Goal: Task Accomplishment & Management: Manage account settings

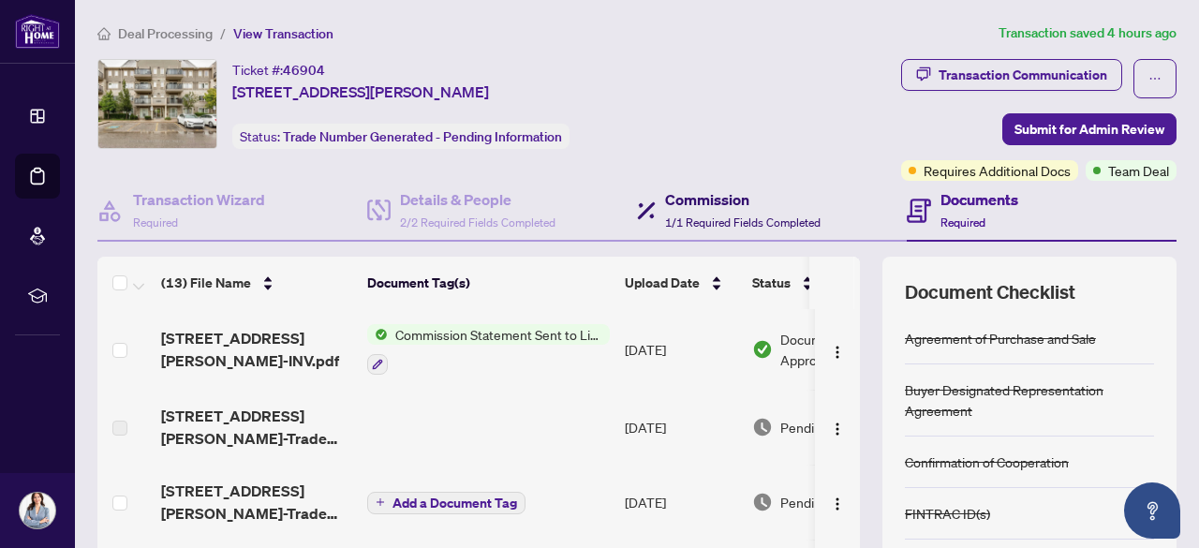
click at [717, 205] on h4 "Commission" at bounding box center [742, 199] width 155 height 22
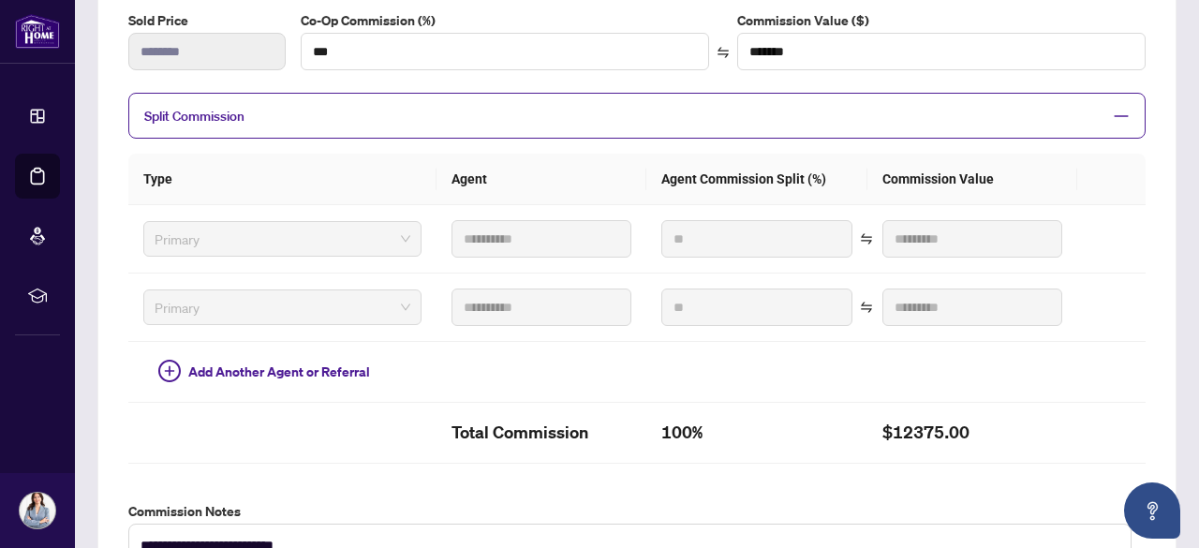
scroll to position [323, 0]
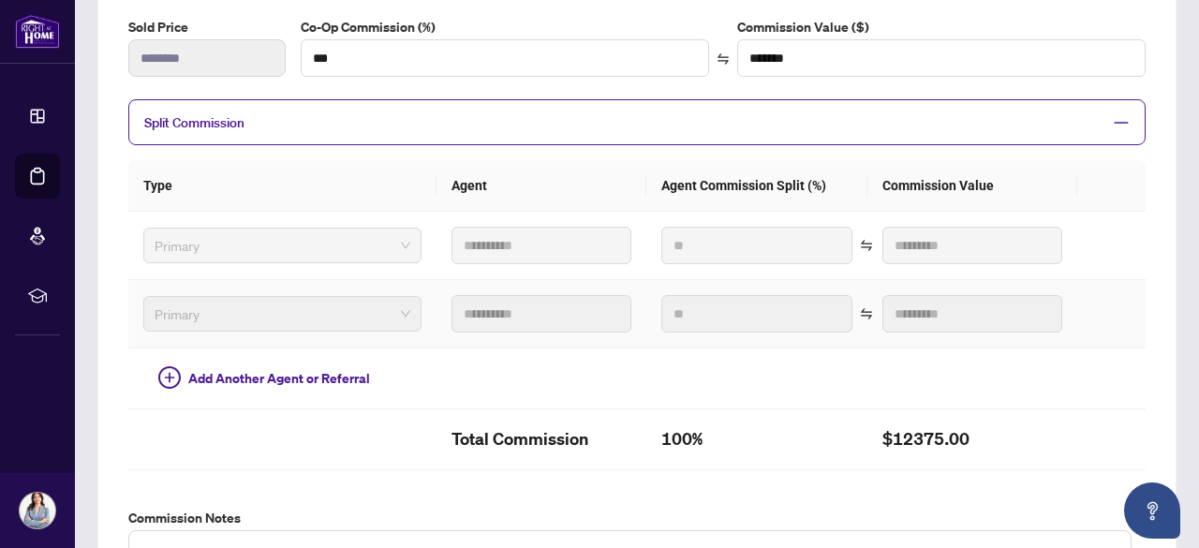
click at [388, 309] on span "Primary" at bounding box center [283, 314] width 256 height 28
click at [371, 304] on span "Primary" at bounding box center [283, 314] width 256 height 28
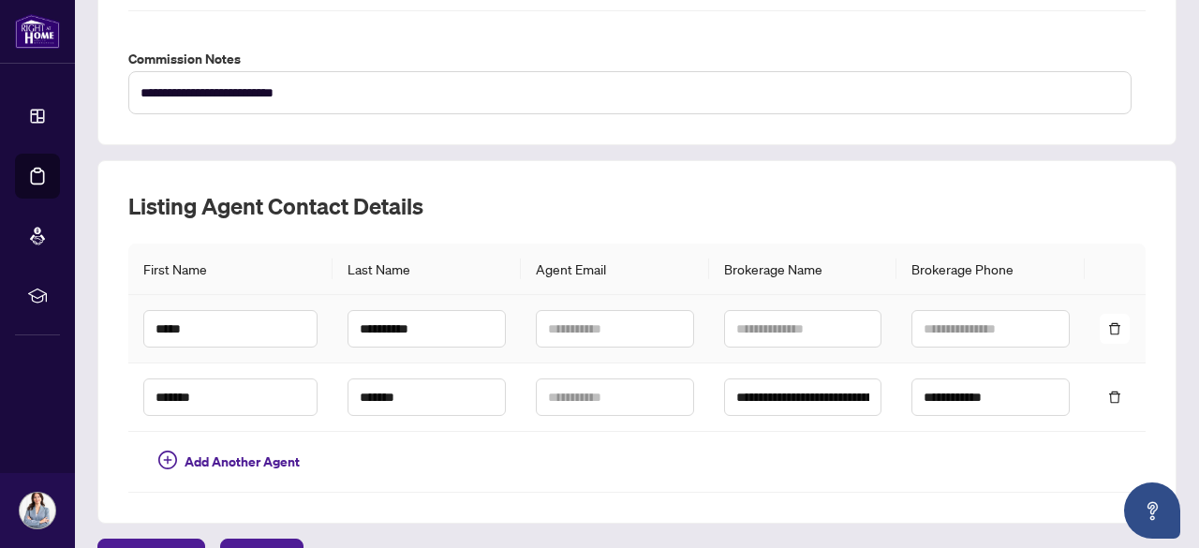
scroll to position [814, 0]
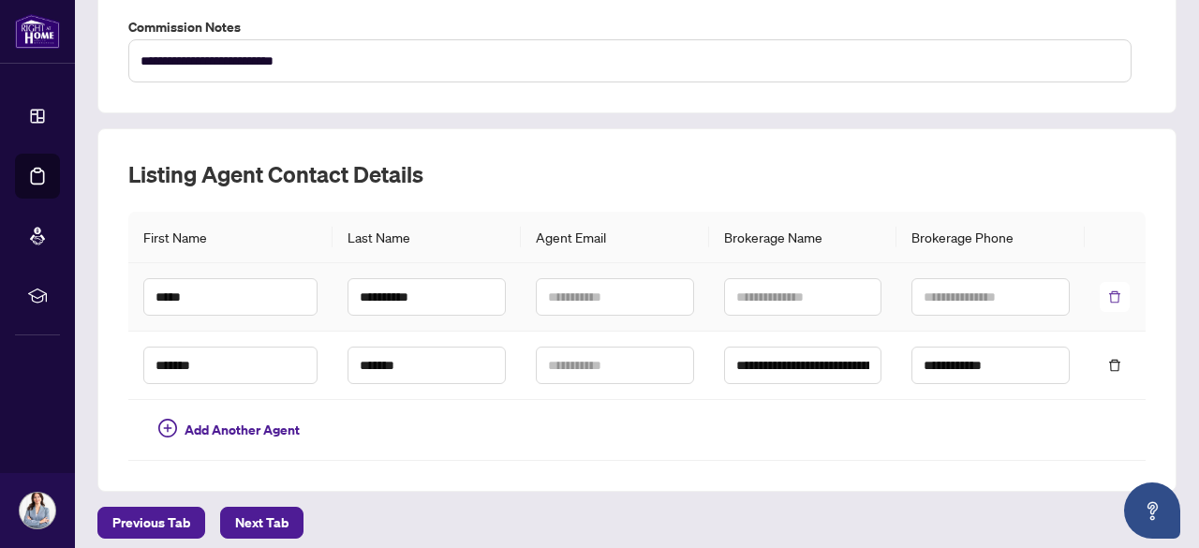
click at [1108, 290] on icon "delete" at bounding box center [1114, 296] width 13 height 13
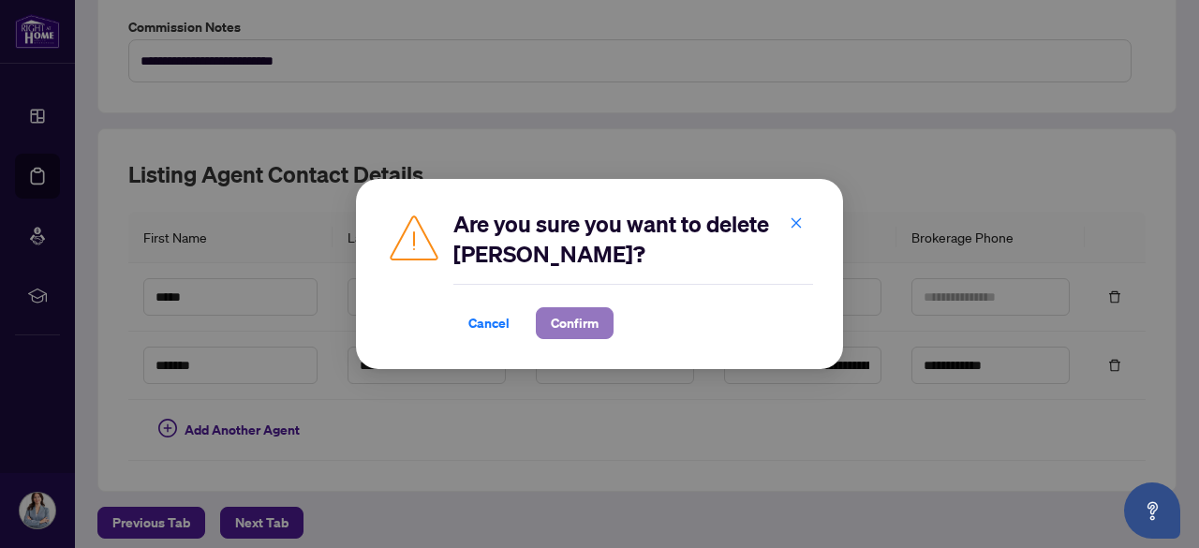
click at [584, 324] on span "Confirm" at bounding box center [575, 323] width 48 height 30
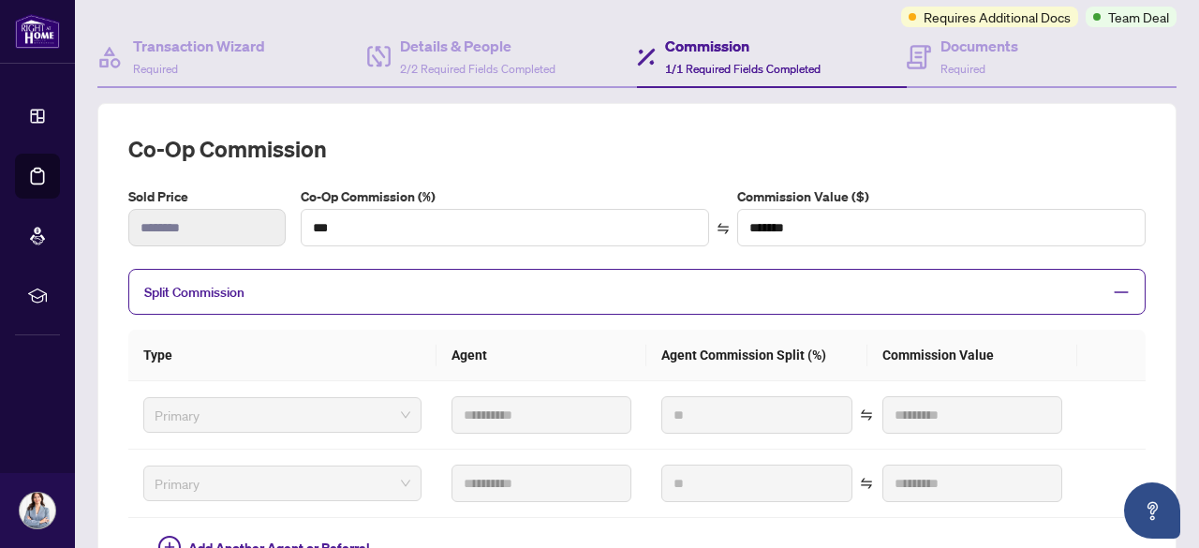
scroll to position [153, 0]
click at [1112, 289] on icon "minus" at bounding box center [1120, 293] width 17 height 17
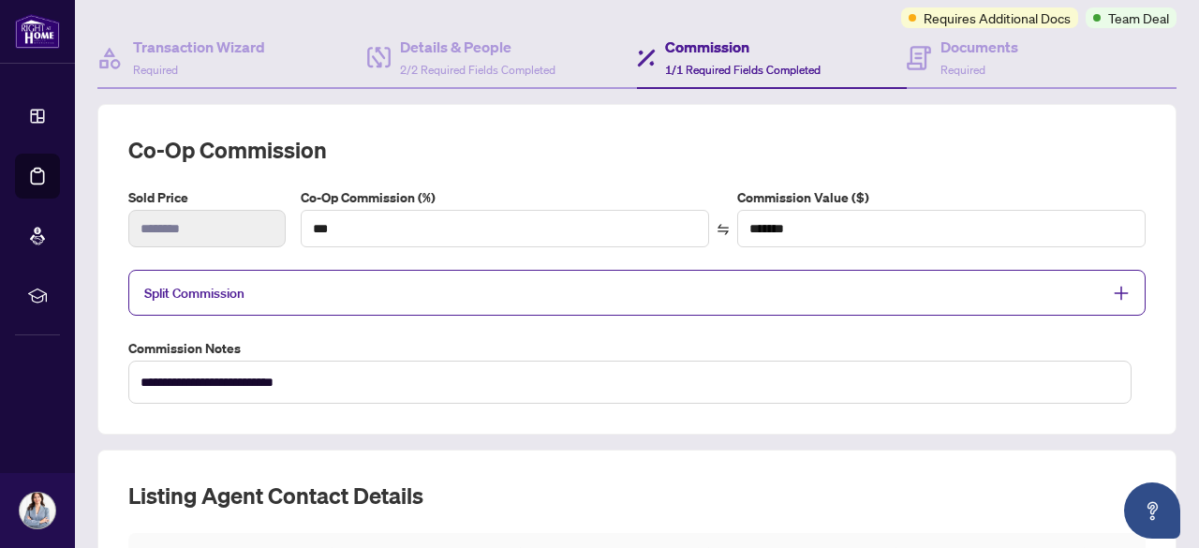
click at [1112, 289] on icon "plus" at bounding box center [1120, 293] width 17 height 17
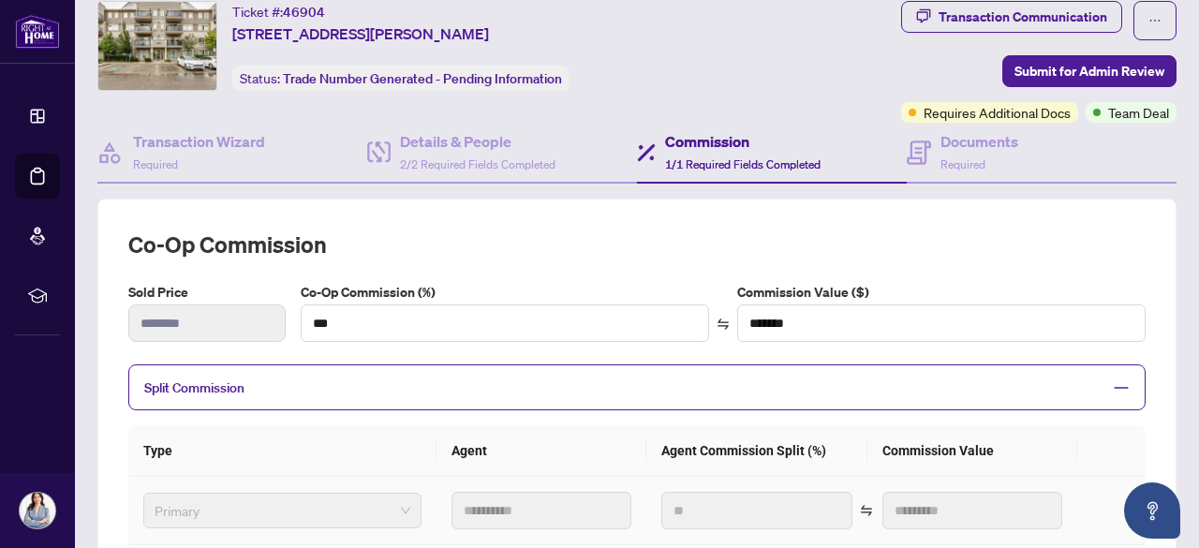
scroll to position [0, 0]
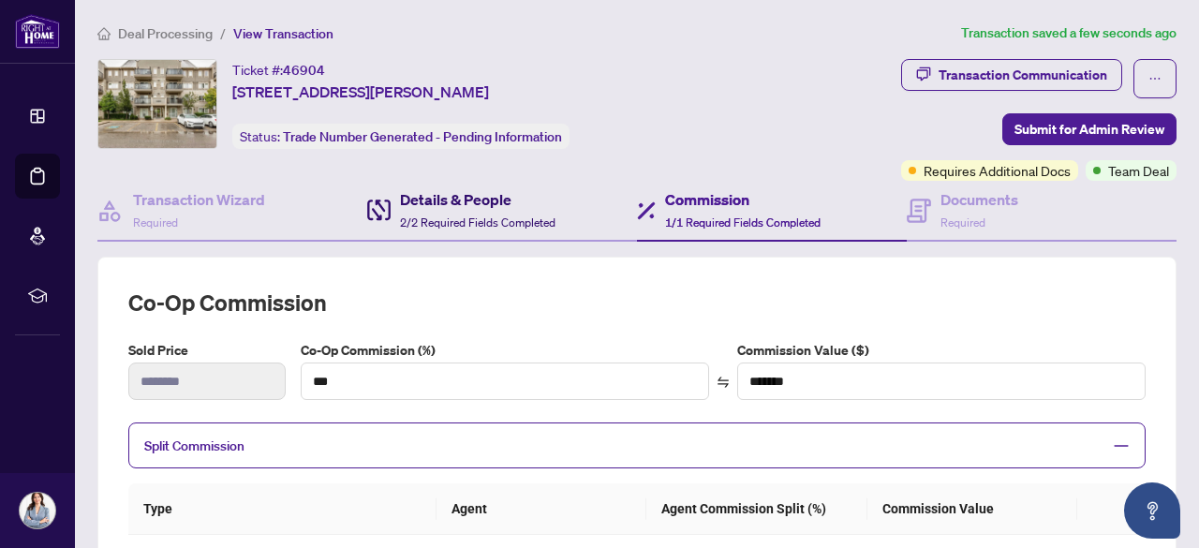
click at [451, 197] on h4 "Details & People" at bounding box center [477, 199] width 155 height 22
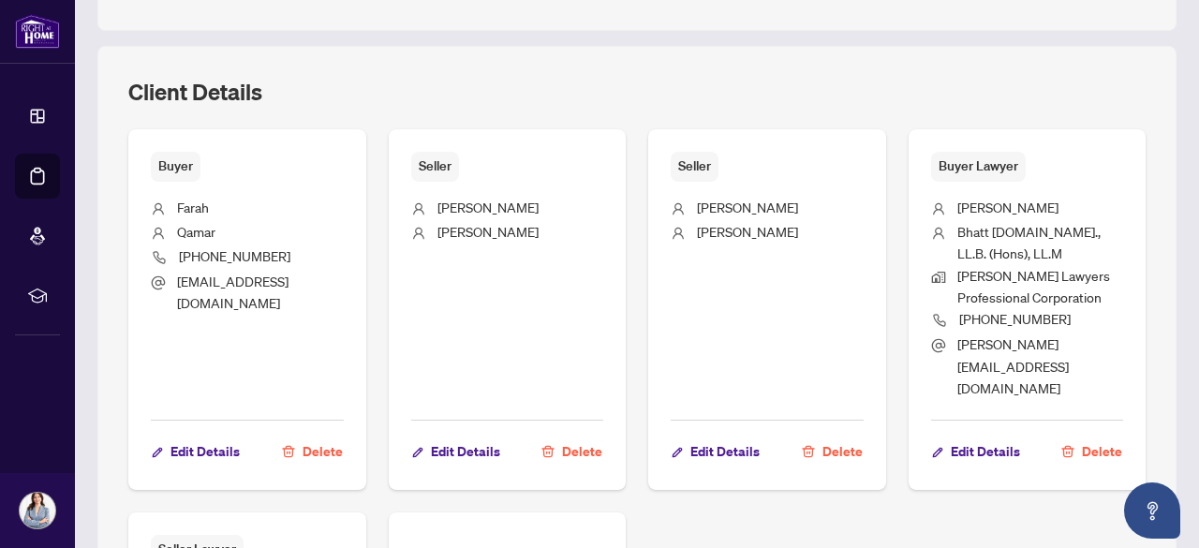
scroll to position [896, 0]
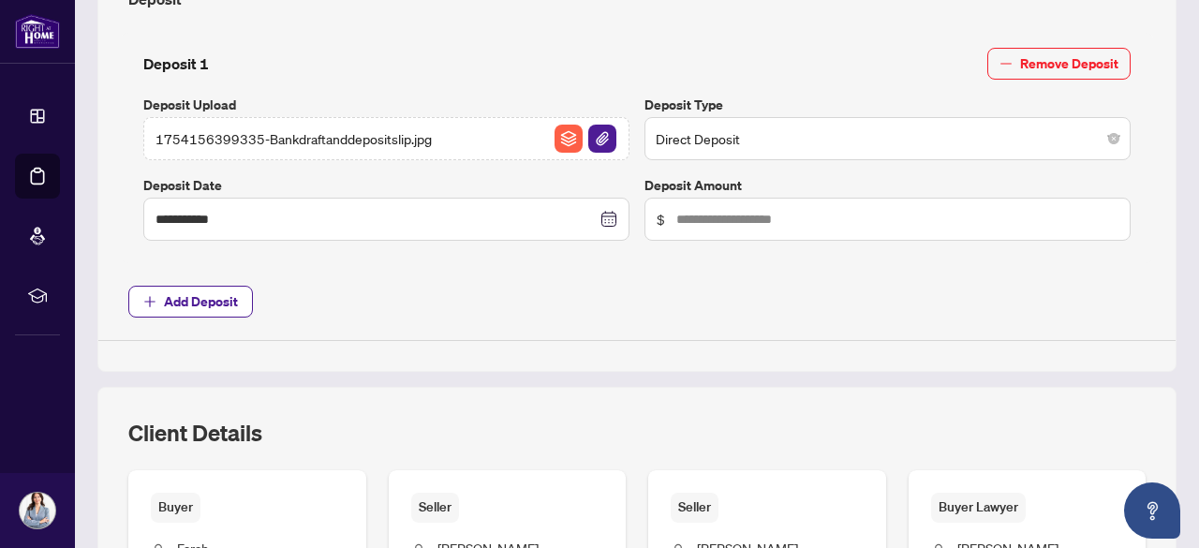
type input "**********"
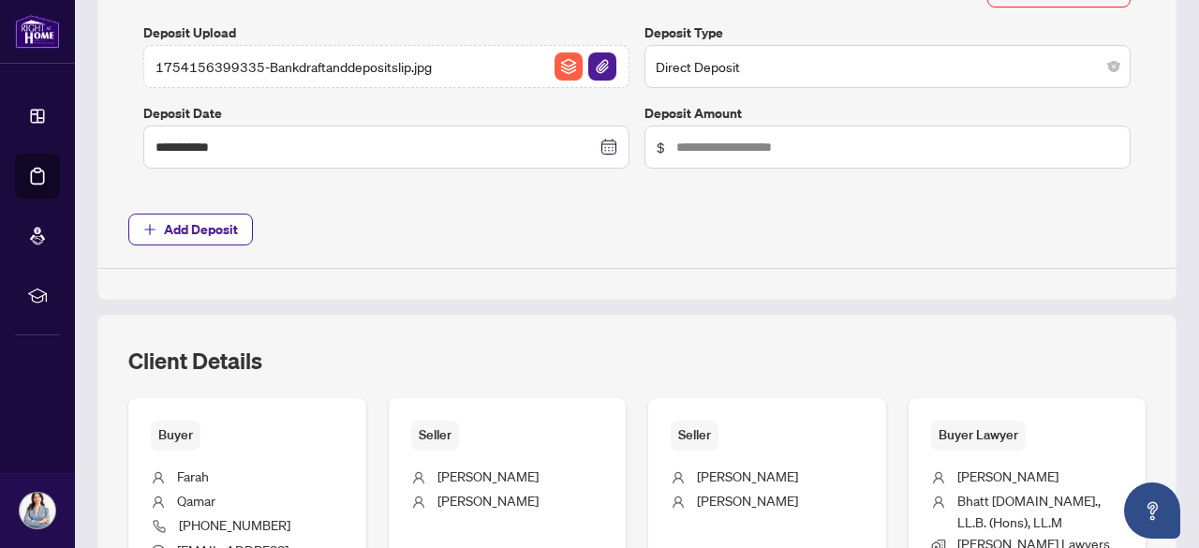
scroll to position [1290, 0]
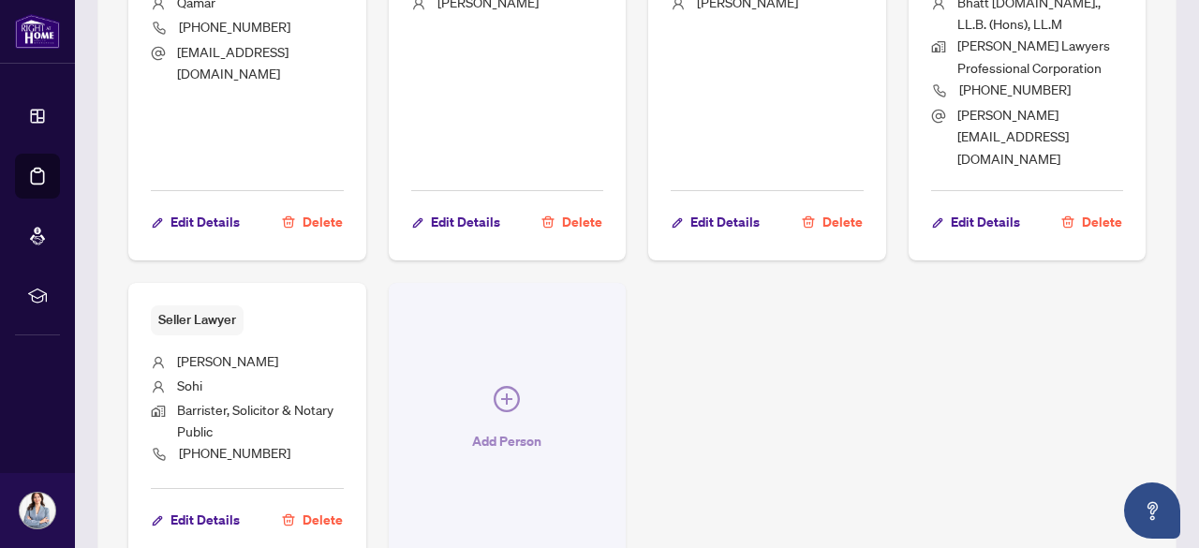
click at [520, 386] on icon "plus-circle" at bounding box center [506, 399] width 26 height 26
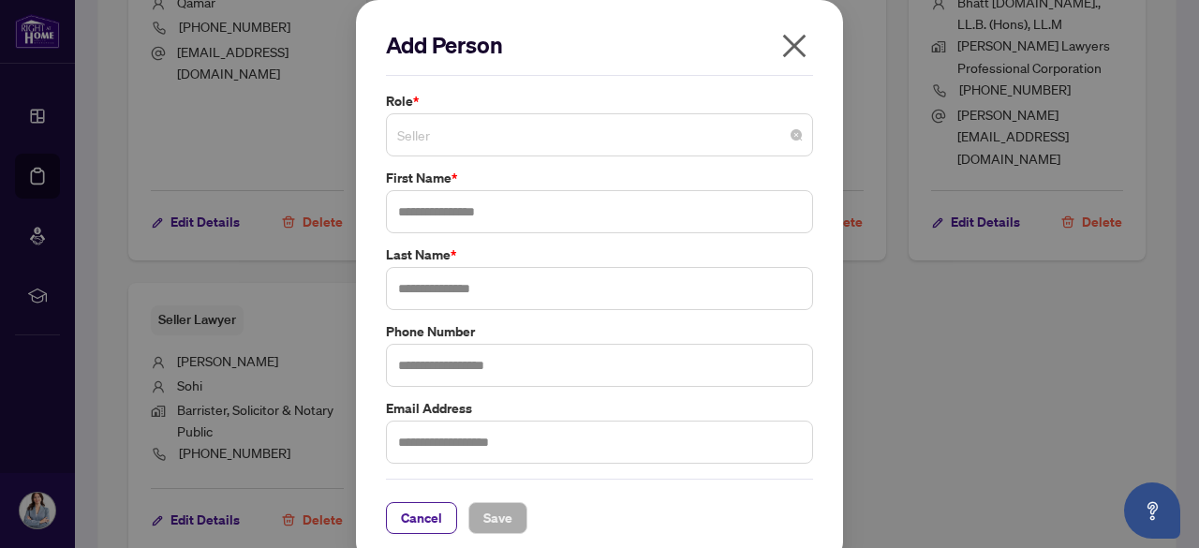
click at [789, 143] on span "Seller" at bounding box center [599, 135] width 405 height 36
click at [790, 46] on icon "close" at bounding box center [794, 46] width 30 height 30
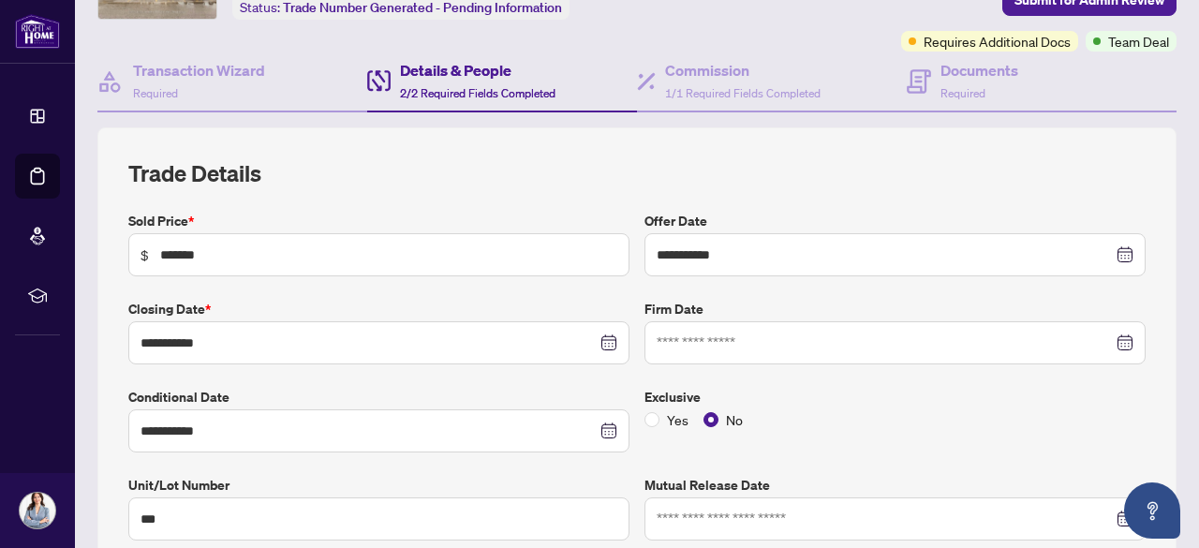
scroll to position [0, 0]
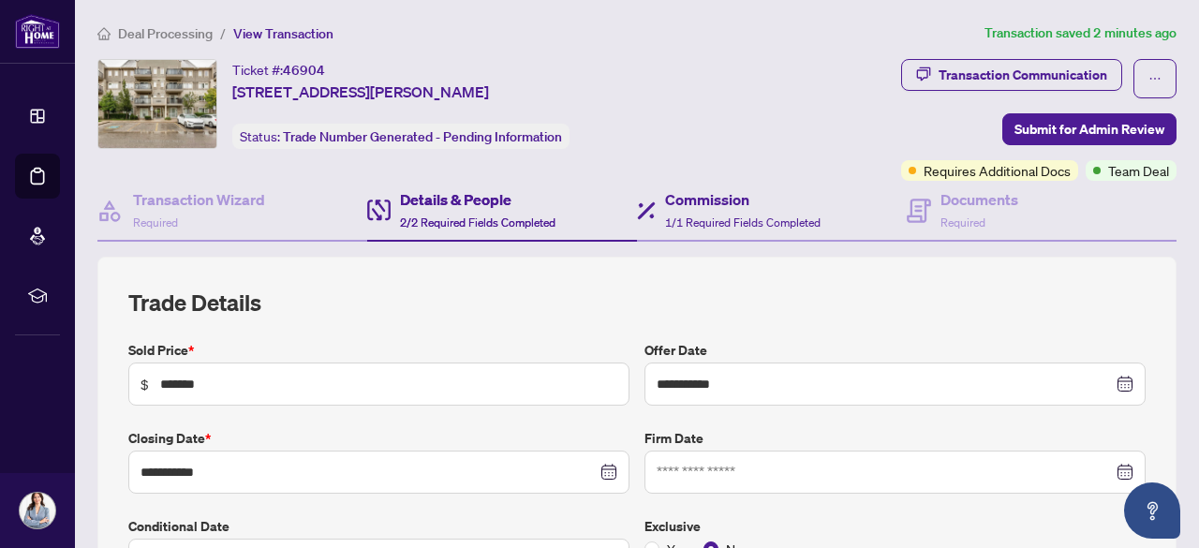
click at [719, 182] on div "Commission 1/1 Required Fields Completed" at bounding box center [772, 211] width 270 height 61
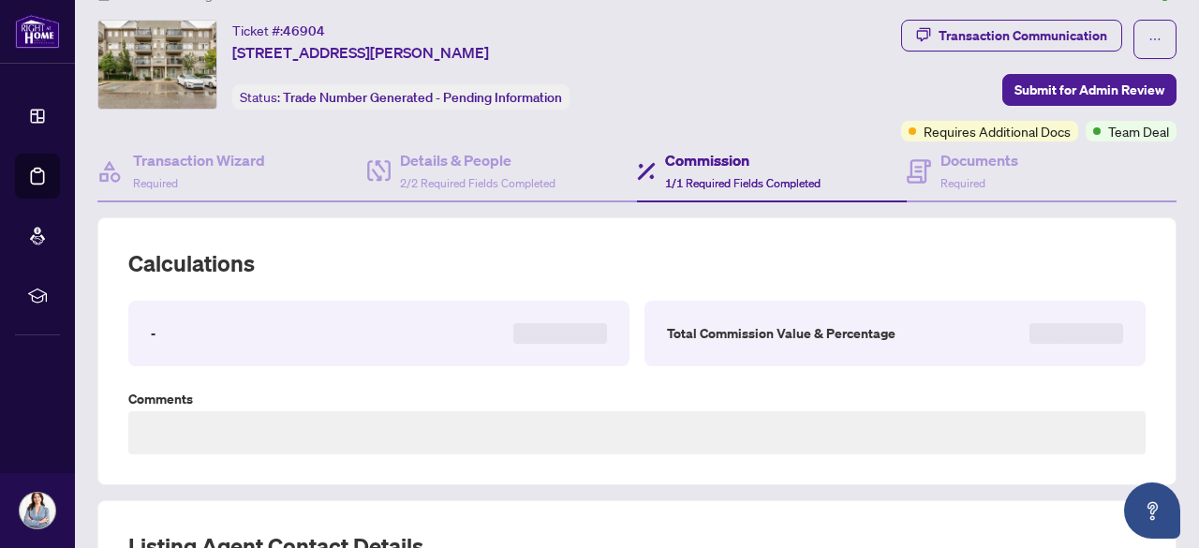
type textarea "**********"
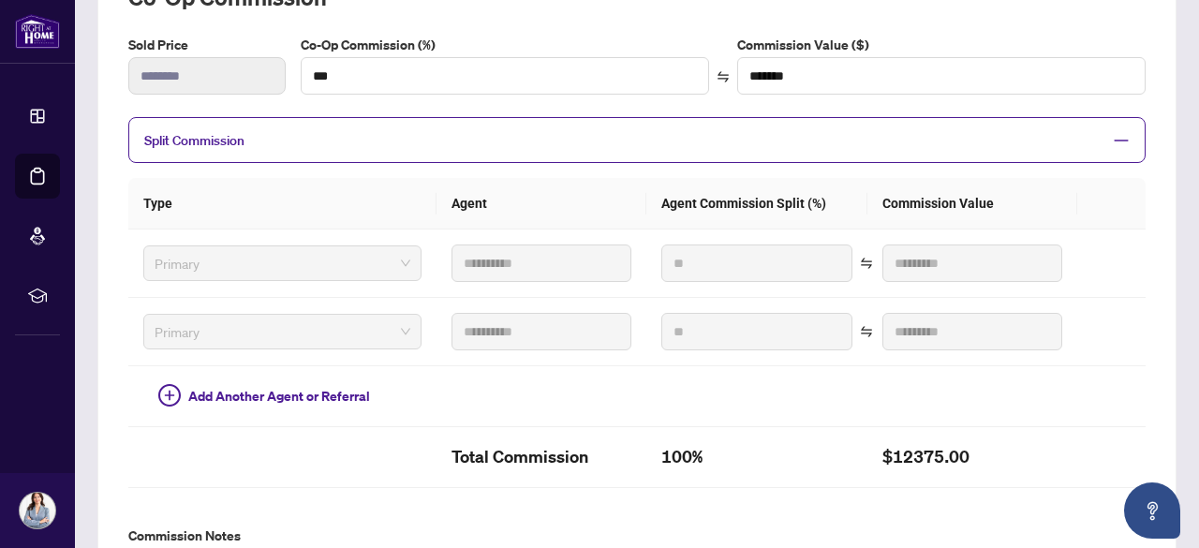
scroll to position [312, 0]
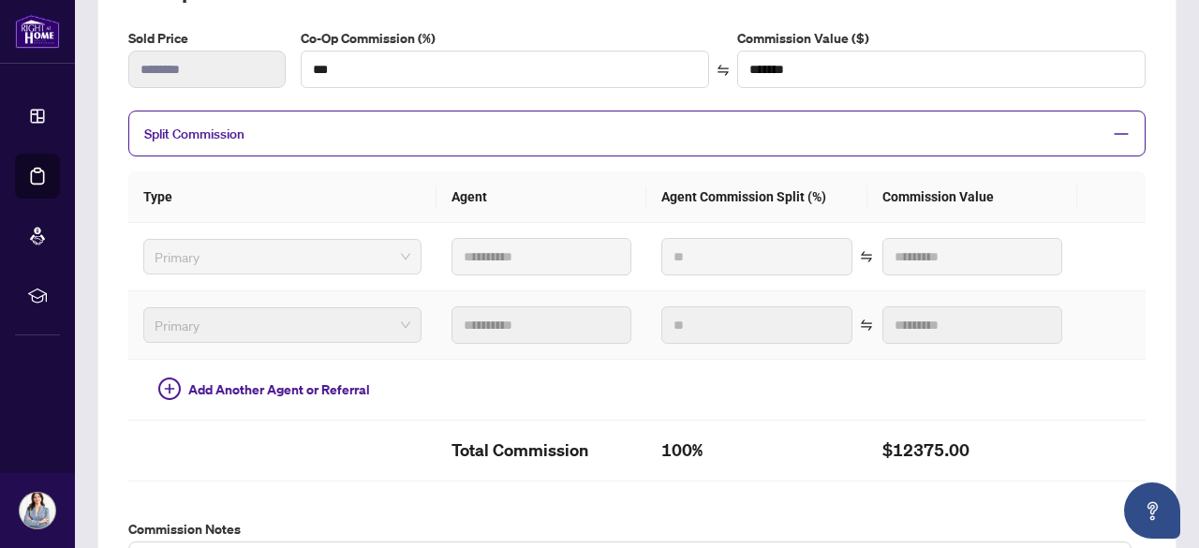
click at [412, 332] on td "Primary" at bounding box center [282, 325] width 308 height 68
click at [395, 321] on div "Primary" at bounding box center [282, 325] width 278 height 36
click at [794, 175] on th "Agent Commission Split (%)" at bounding box center [756, 197] width 221 height 52
click at [948, 193] on th "Commission Value" at bounding box center [972, 197] width 210 height 52
click at [1112, 131] on icon "minus" at bounding box center [1120, 133] width 17 height 17
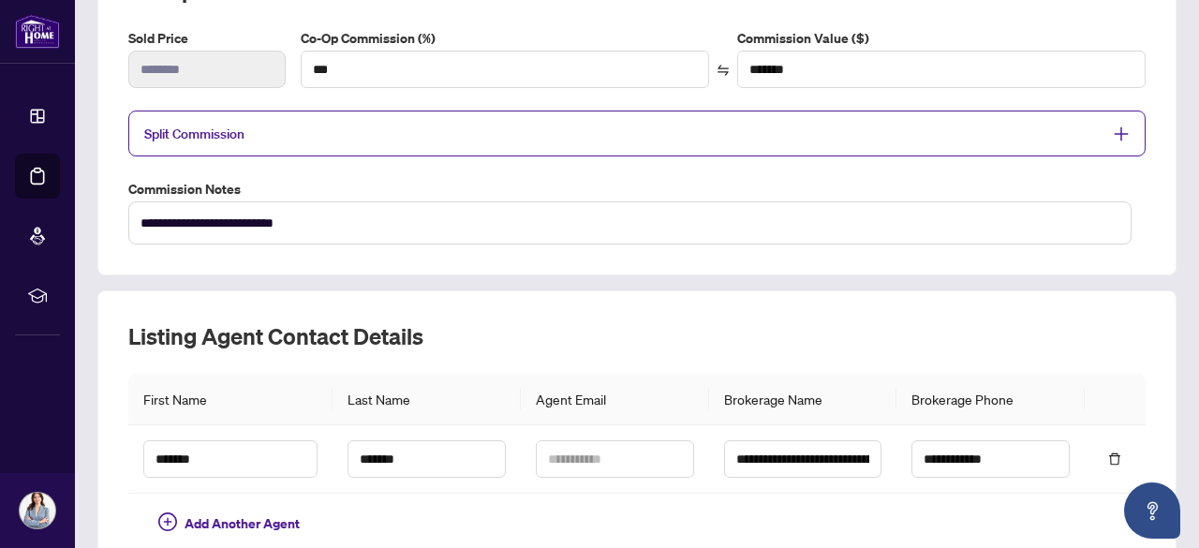
click at [1112, 132] on icon "plus" at bounding box center [1120, 133] width 17 height 17
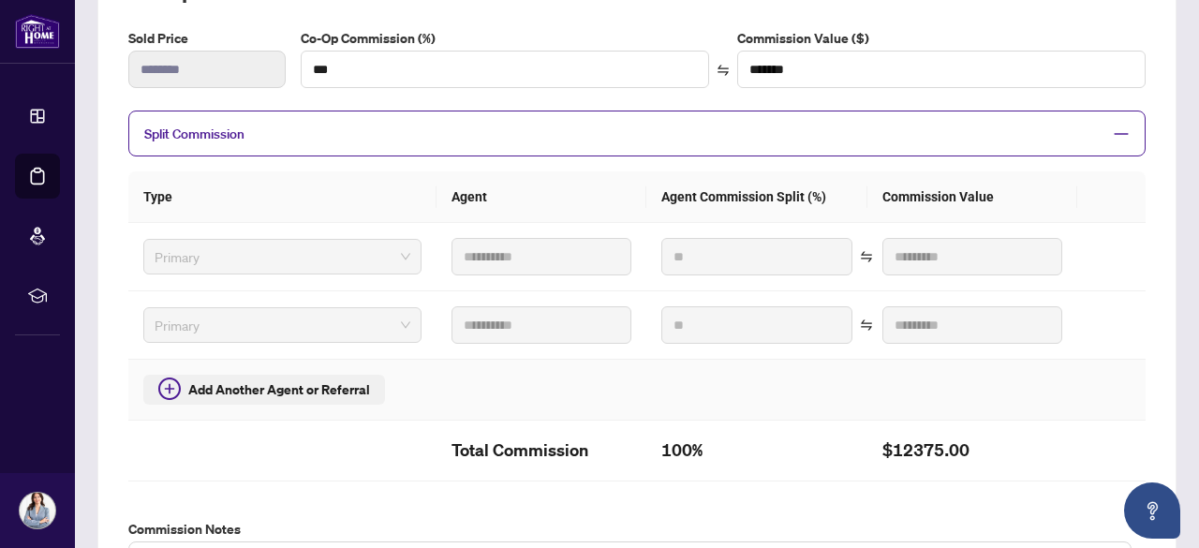
click at [167, 384] on icon "plus-circle" at bounding box center [169, 388] width 9 height 9
type input "***"
type input "*******"
type input "***"
type input "*******"
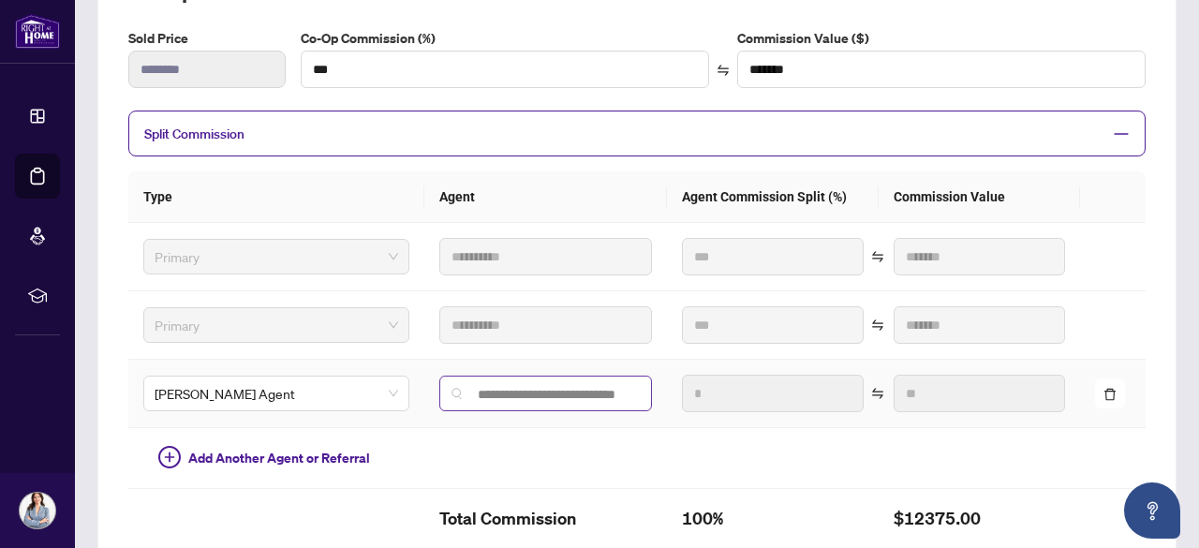
click at [544, 396] on span at bounding box center [545, 393] width 213 height 36
click at [1144, 356] on div "**********" at bounding box center [636, 314] width 1079 height 738
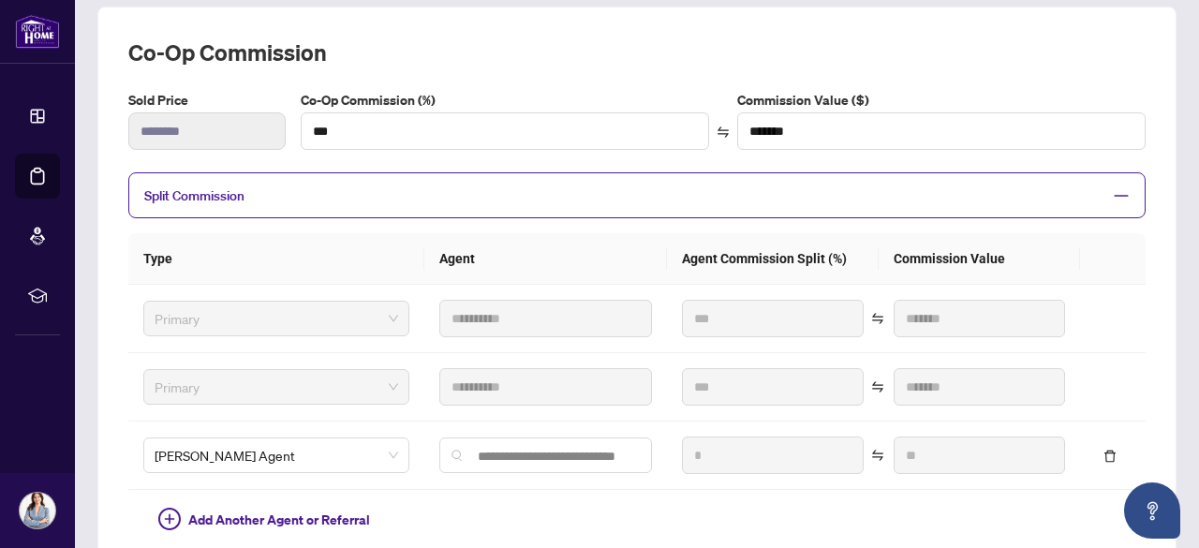
scroll to position [313, 0]
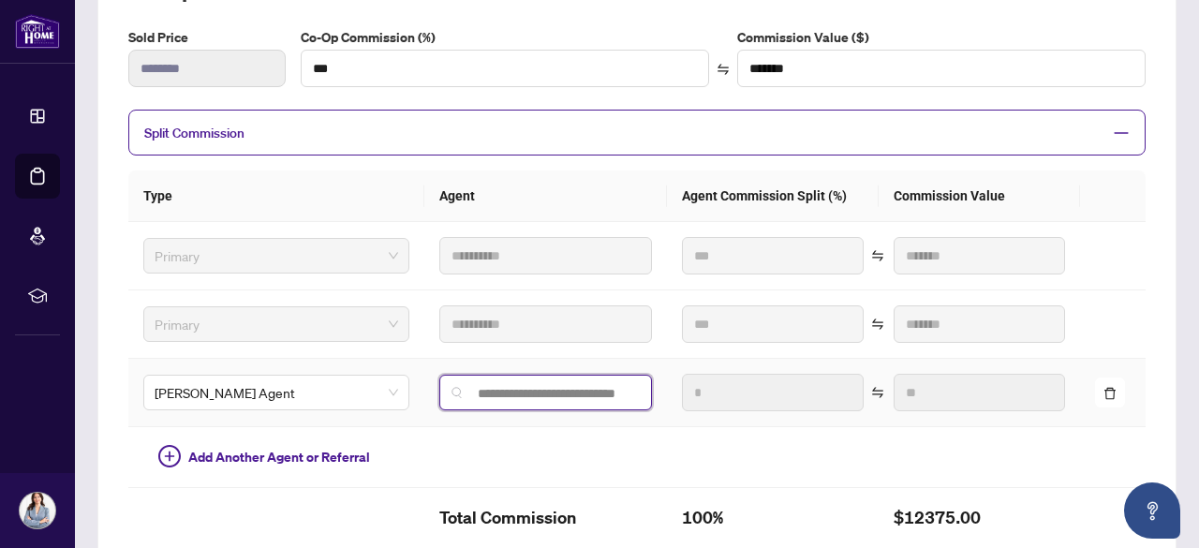
click at [504, 389] on input "search" at bounding box center [552, 393] width 173 height 15
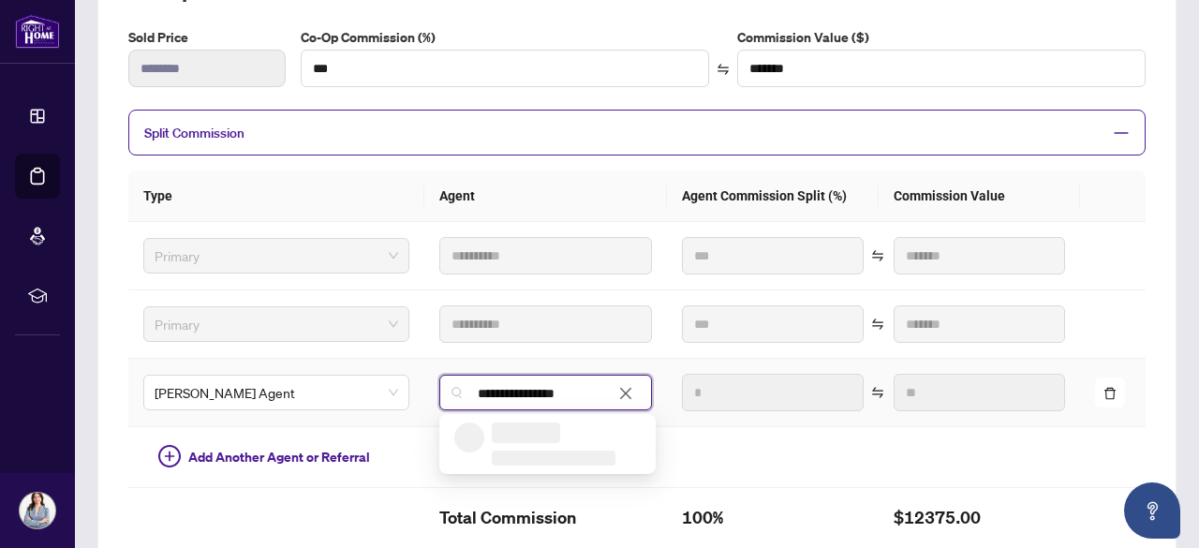
click at [466, 386] on input "**********" at bounding box center [552, 393] width 173 height 15
type input "**********"
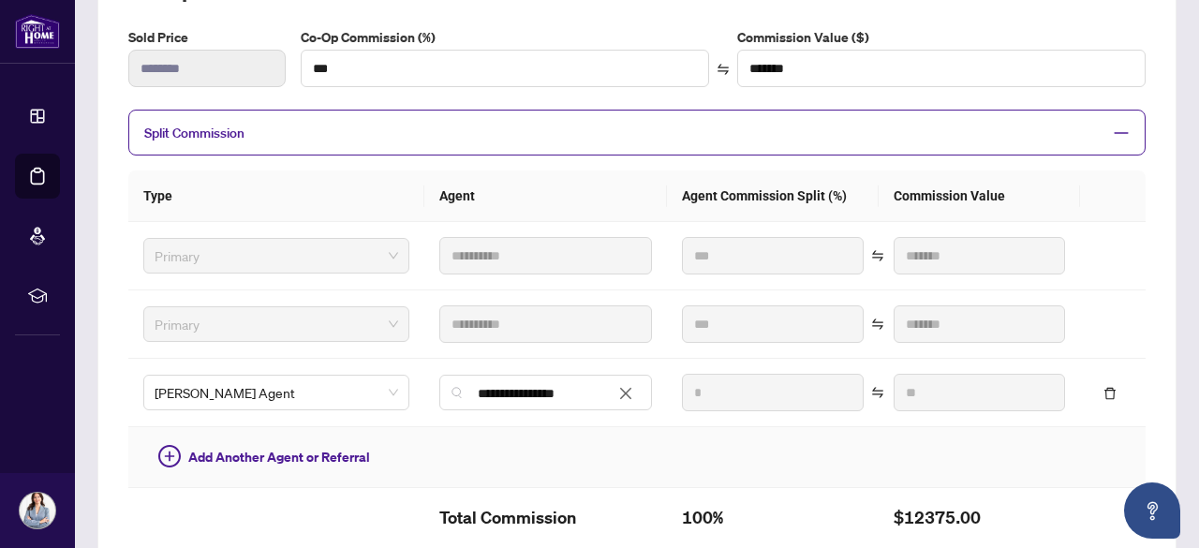
click at [820, 447] on td at bounding box center [773, 457] width 212 height 61
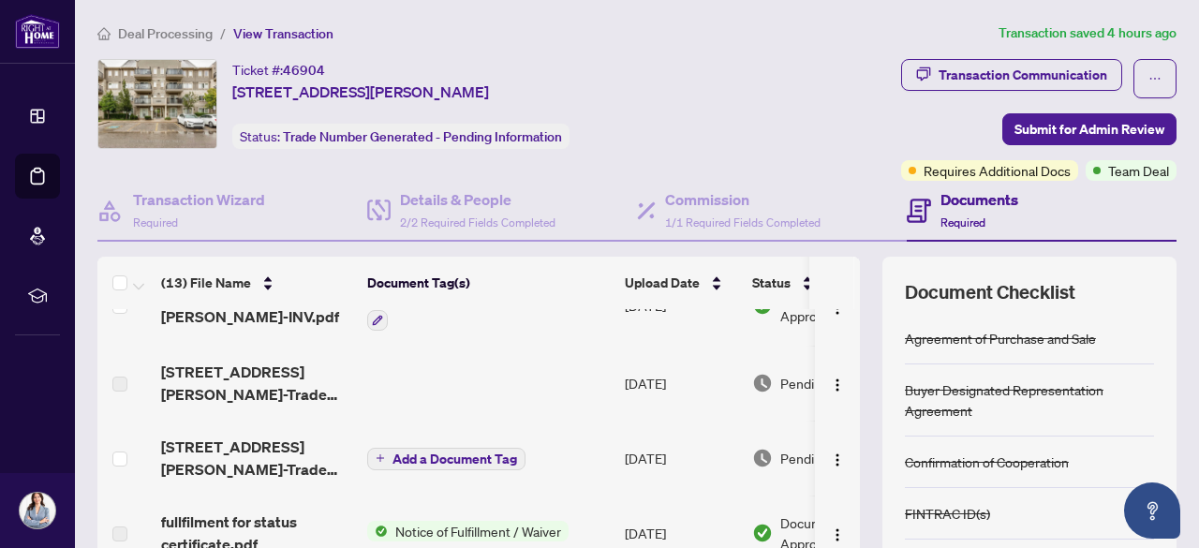
scroll to position [45, 0]
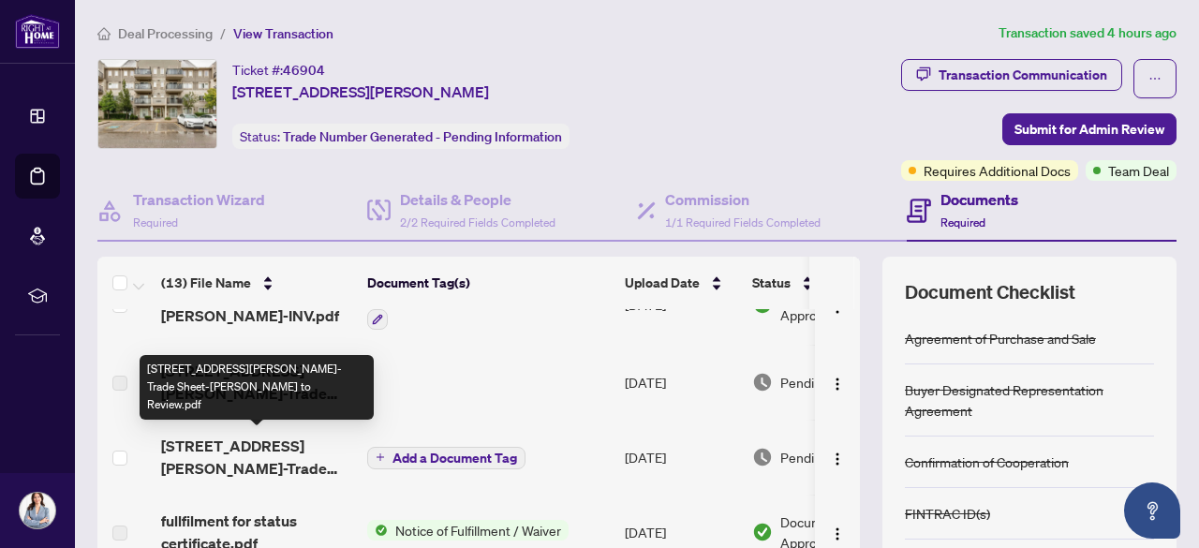
click at [234, 464] on span "[STREET_ADDRESS][PERSON_NAME]-Trade Sheet-[PERSON_NAME] to Review.pdf" at bounding box center [256, 456] width 191 height 45
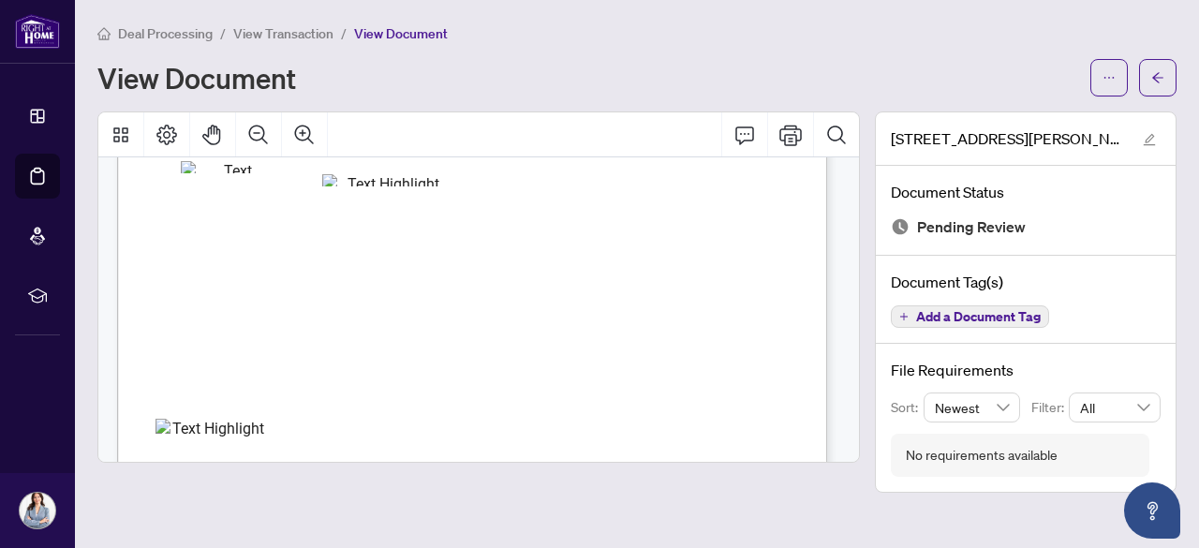
scroll to position [101, 0]
click at [331, 499] on main "Deal Processing / View Transaction / View Document View Document 5100 Winston C…" at bounding box center [637, 274] width 1124 height 548
click at [1123, 67] on button "button" at bounding box center [1108, 77] width 37 height 37
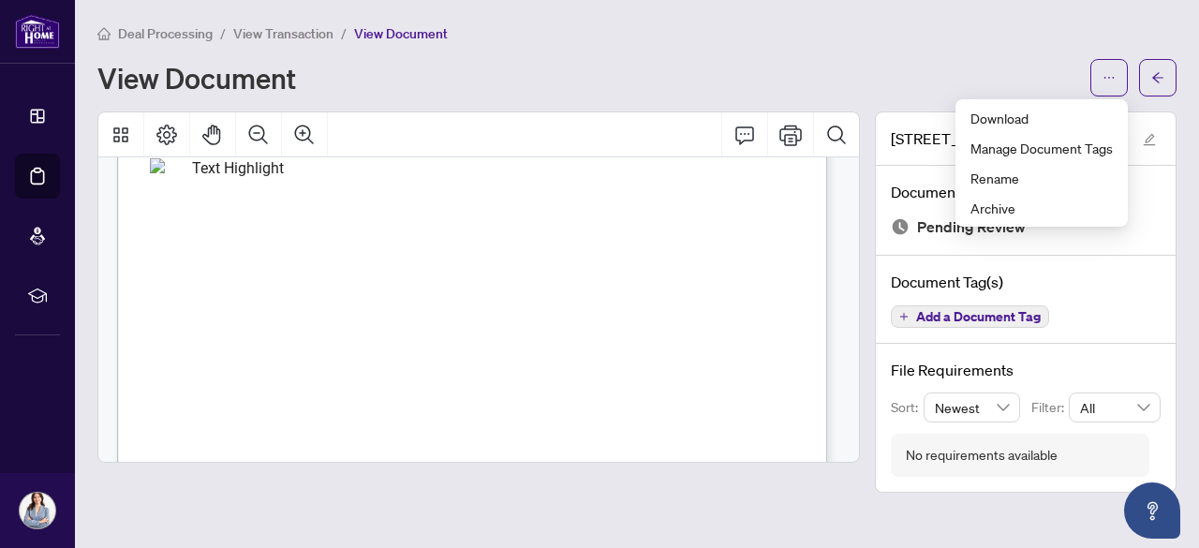
scroll to position [0, 0]
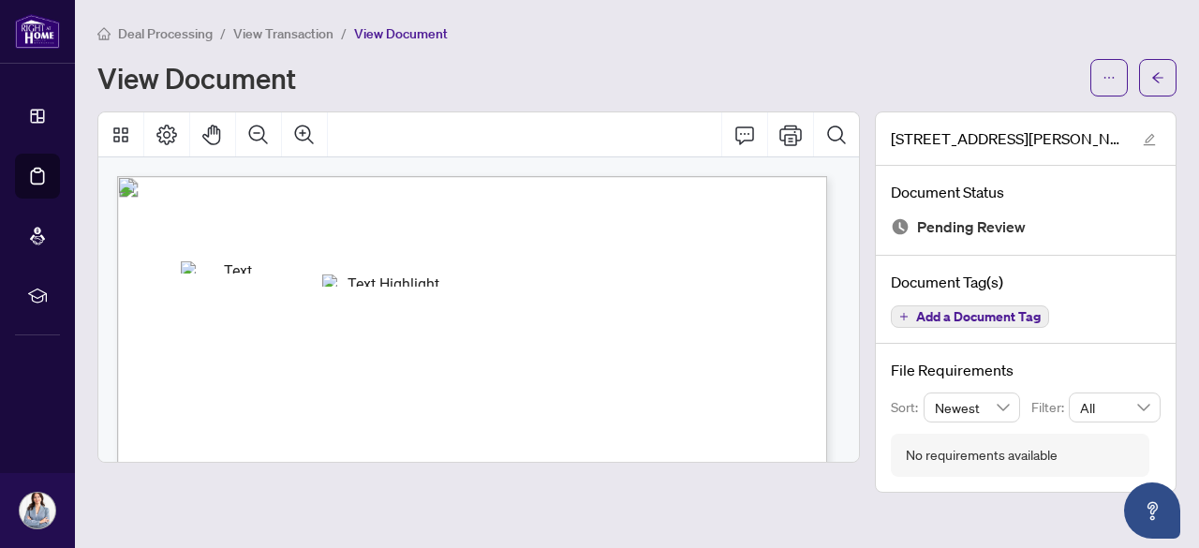
click at [983, 77] on div "View Document" at bounding box center [587, 78] width 981 height 30
click at [1107, 80] on icon "ellipsis" at bounding box center [1108, 77] width 13 height 13
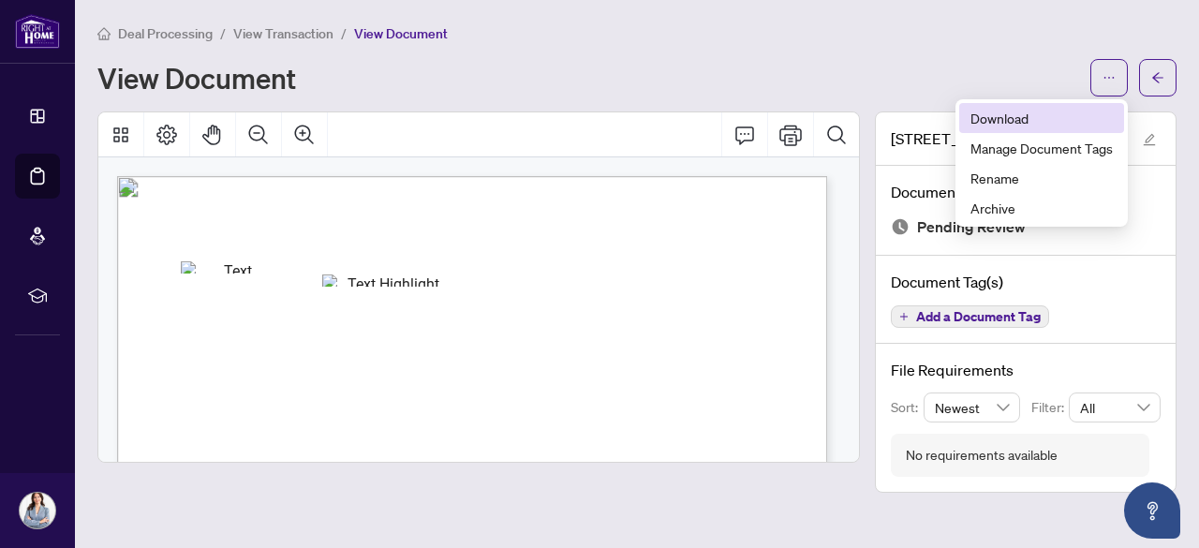
click at [1032, 113] on span "Download" at bounding box center [1041, 118] width 142 height 21
